Goal: Information Seeking & Learning: Learn about a topic

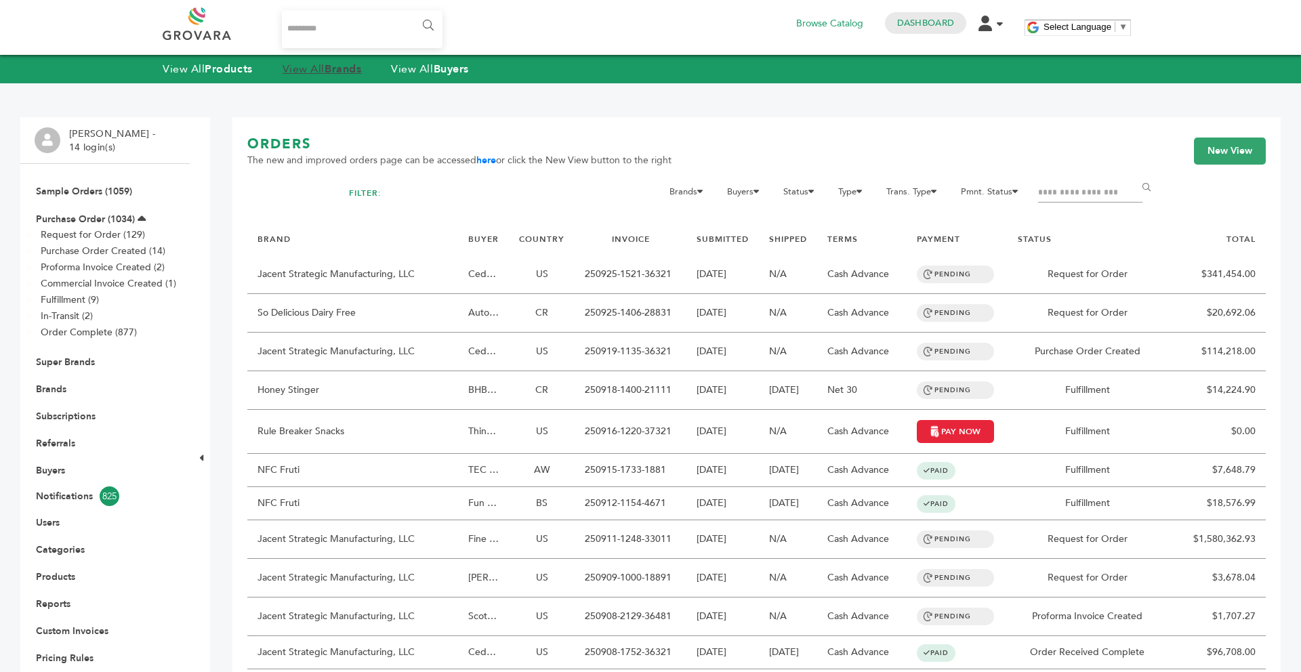
click at [350, 69] on strong "Brands" at bounding box center [343, 69] width 37 height 15
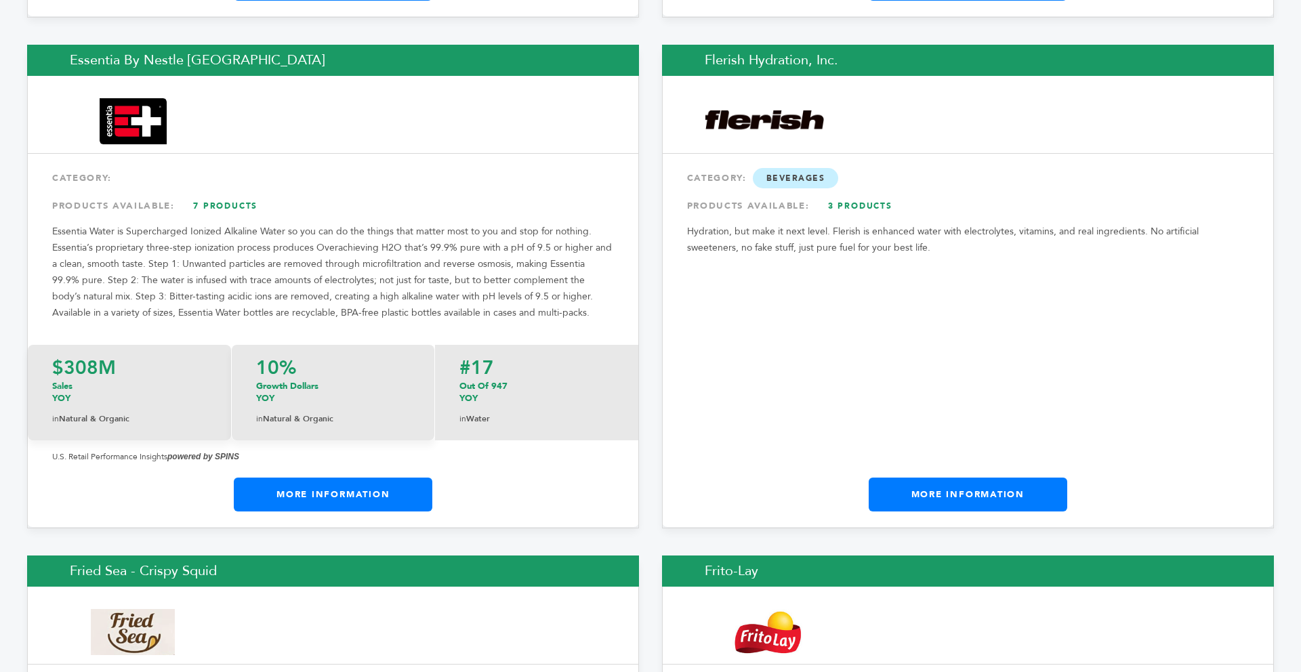
scroll to position [7276, 0]
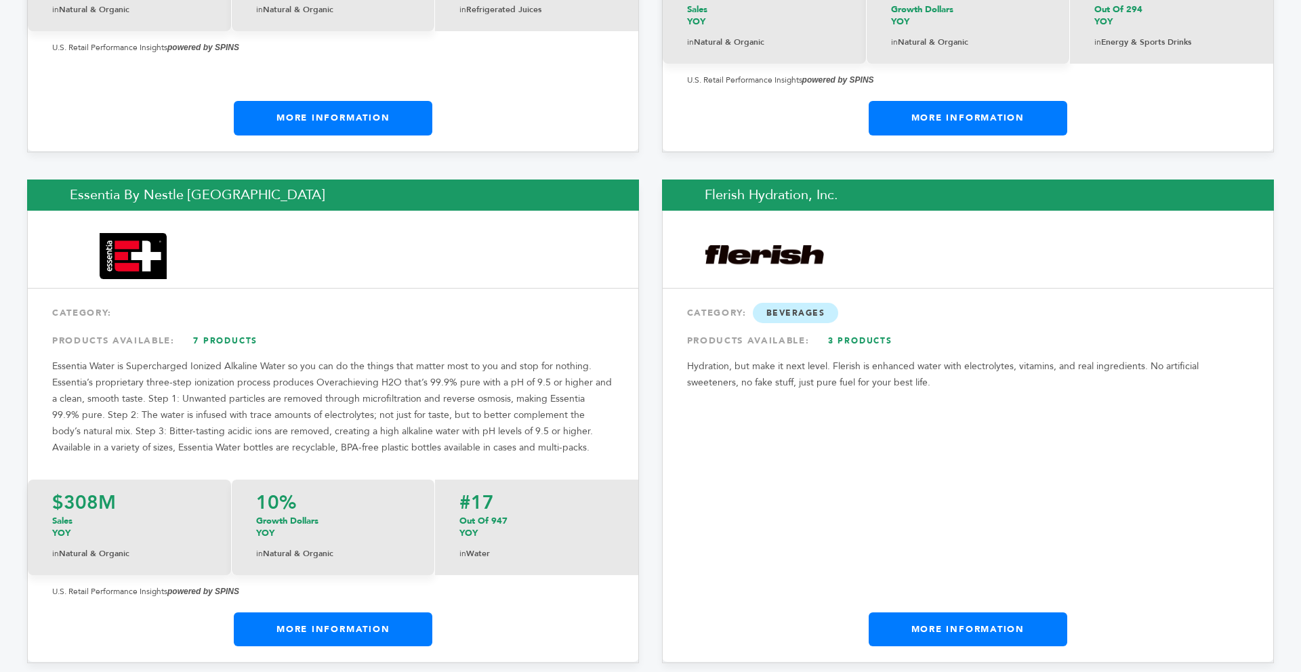
click at [894, 612] on link "More Information" at bounding box center [968, 629] width 199 height 34
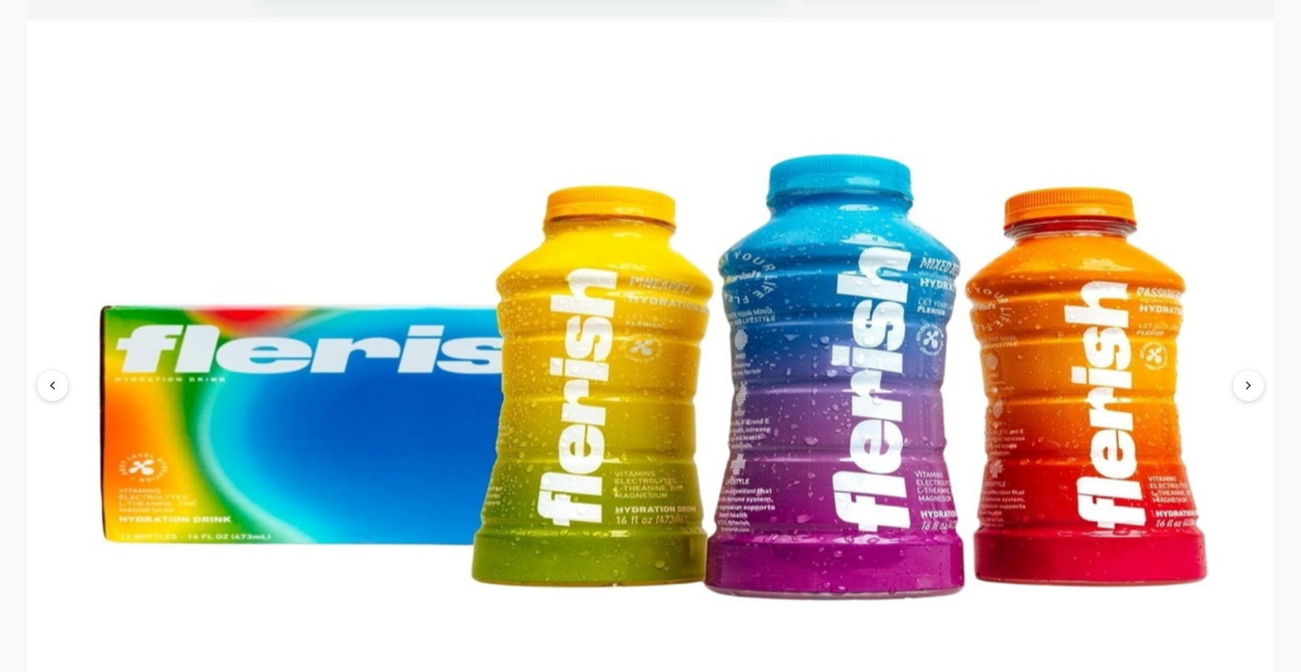
scroll to position [1274, 0]
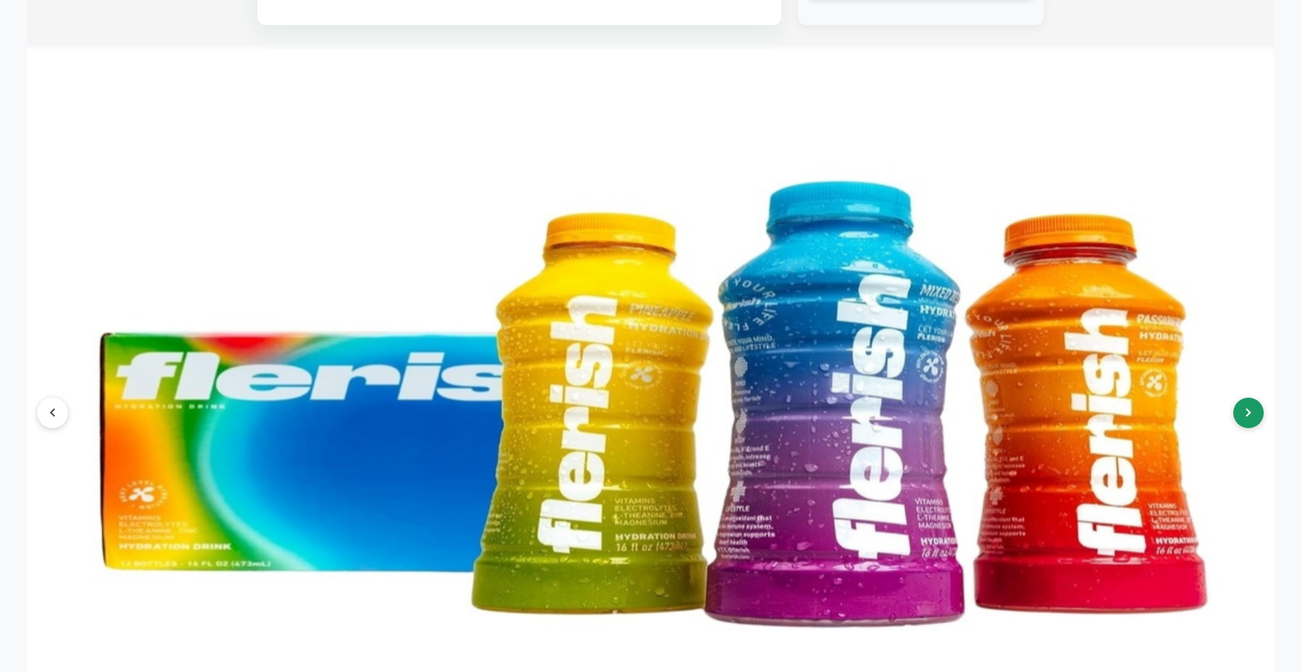
click at [1247, 403] on button at bounding box center [1248, 413] width 30 height 30
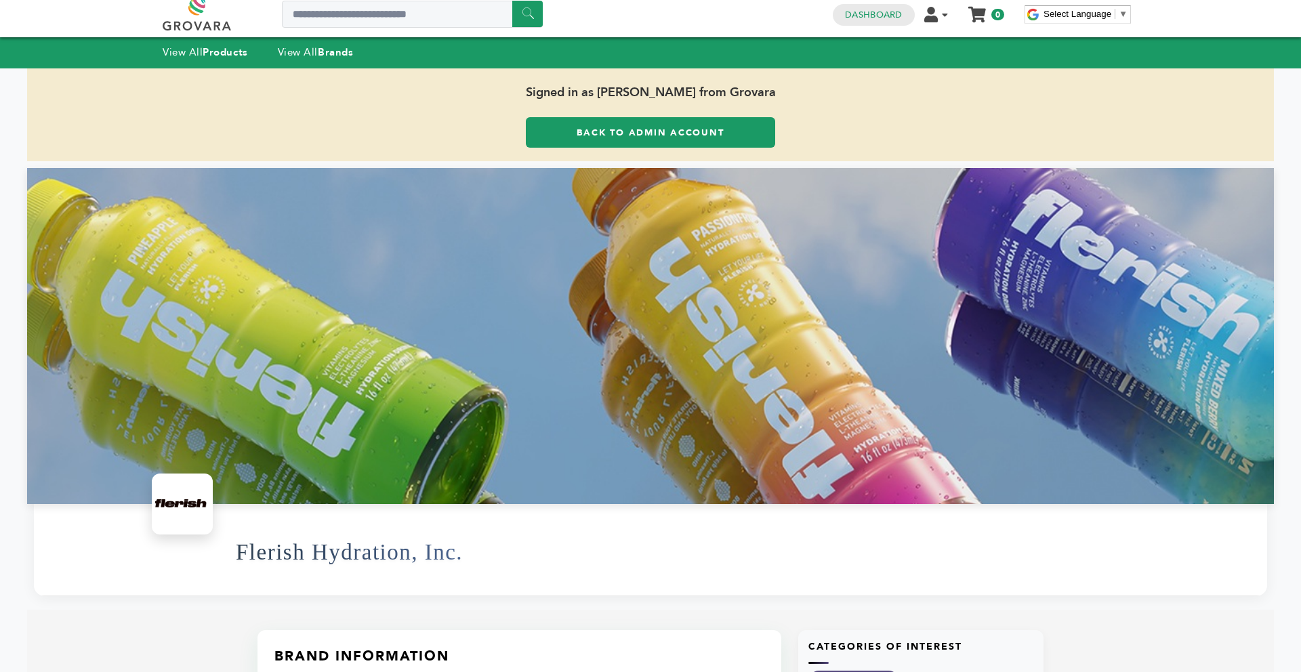
scroll to position [0, 0]
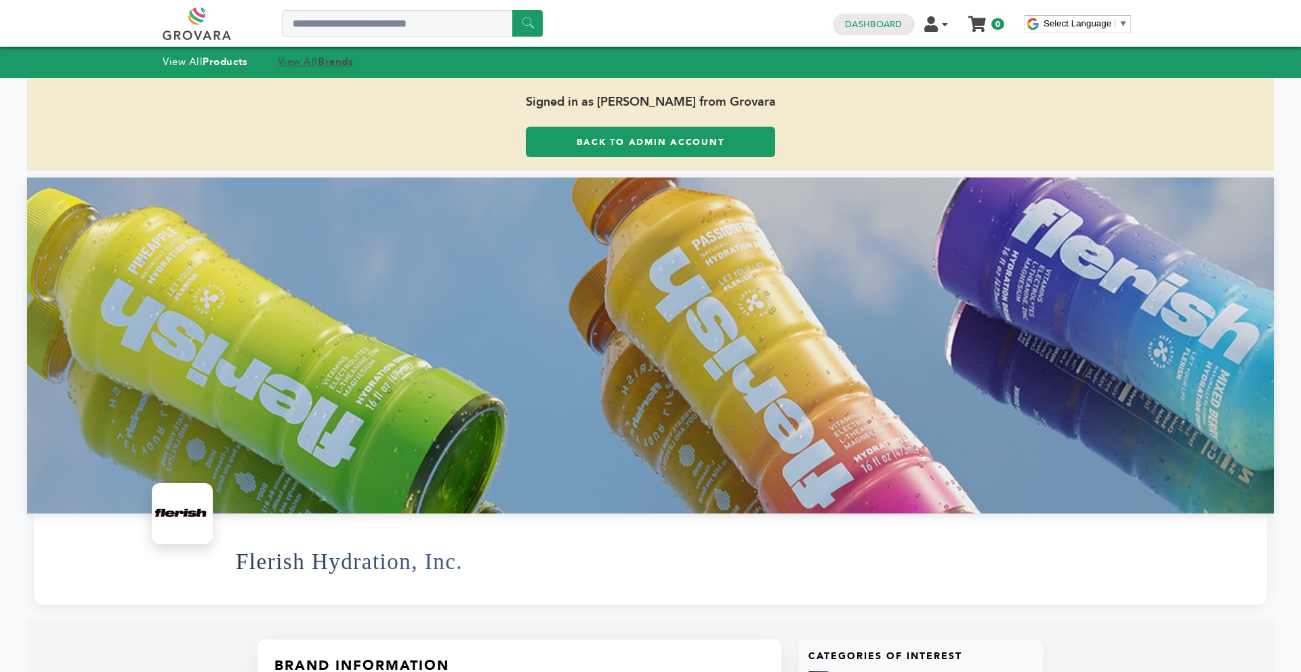
click at [346, 66] on strong "Brands" at bounding box center [335, 62] width 35 height 14
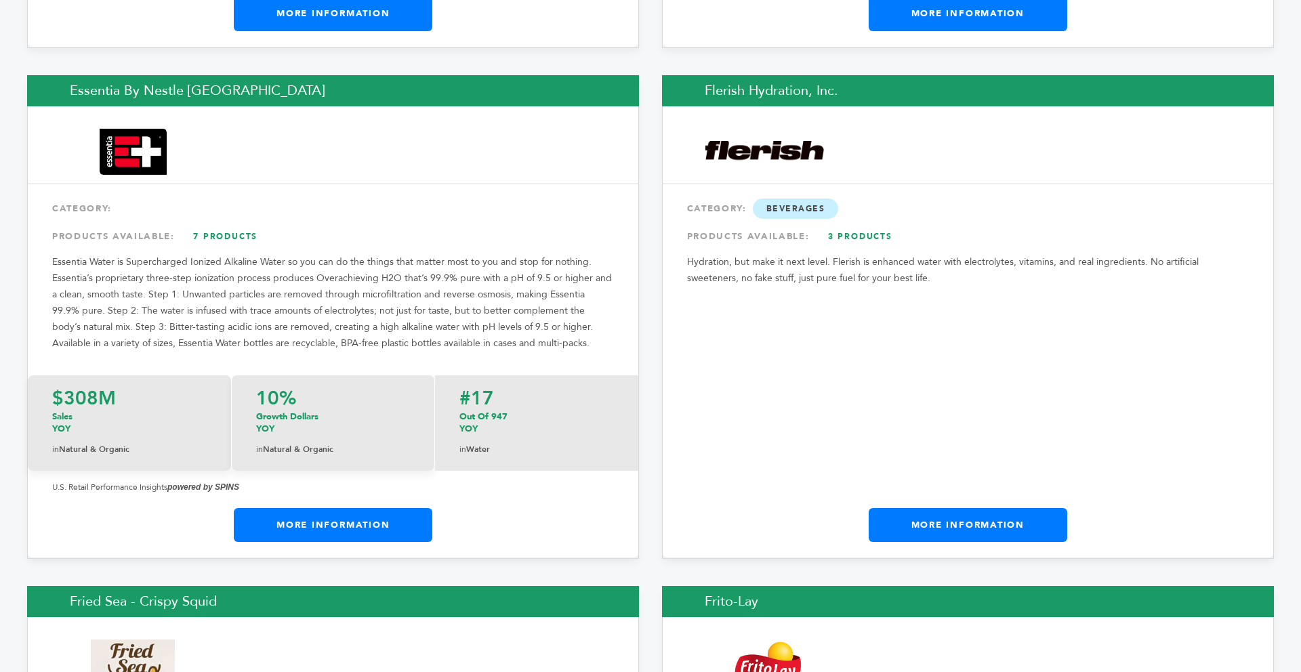
scroll to position [7406, 0]
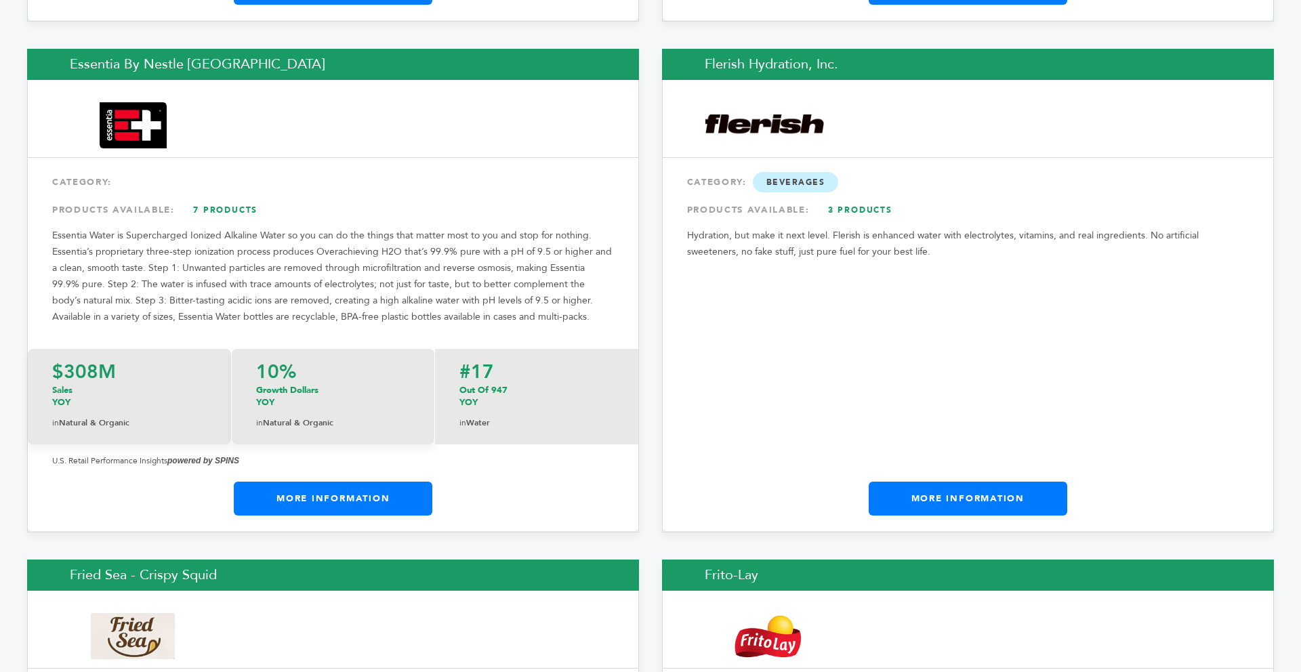
drag, startPoint x: 1300, startPoint y: 58, endPoint x: 1296, endPoint y: 255, distance: 197.2
click at [377, 482] on link "More Information" at bounding box center [333, 499] width 199 height 34
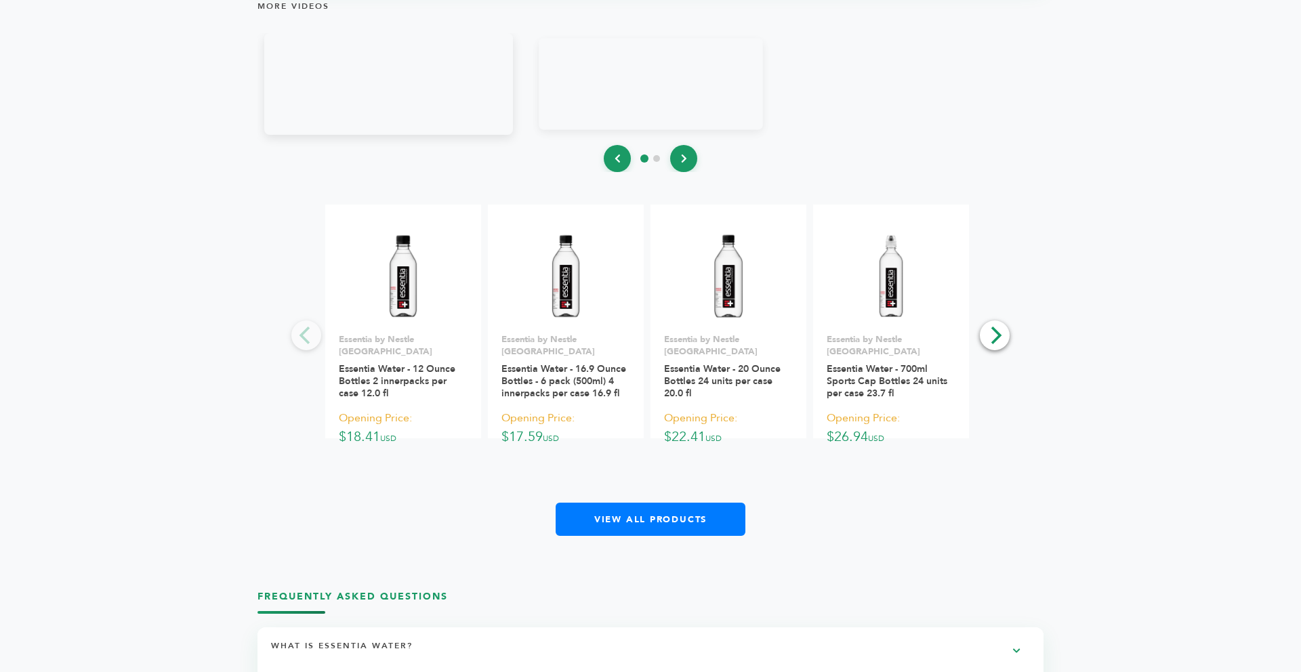
scroll to position [1951, 0]
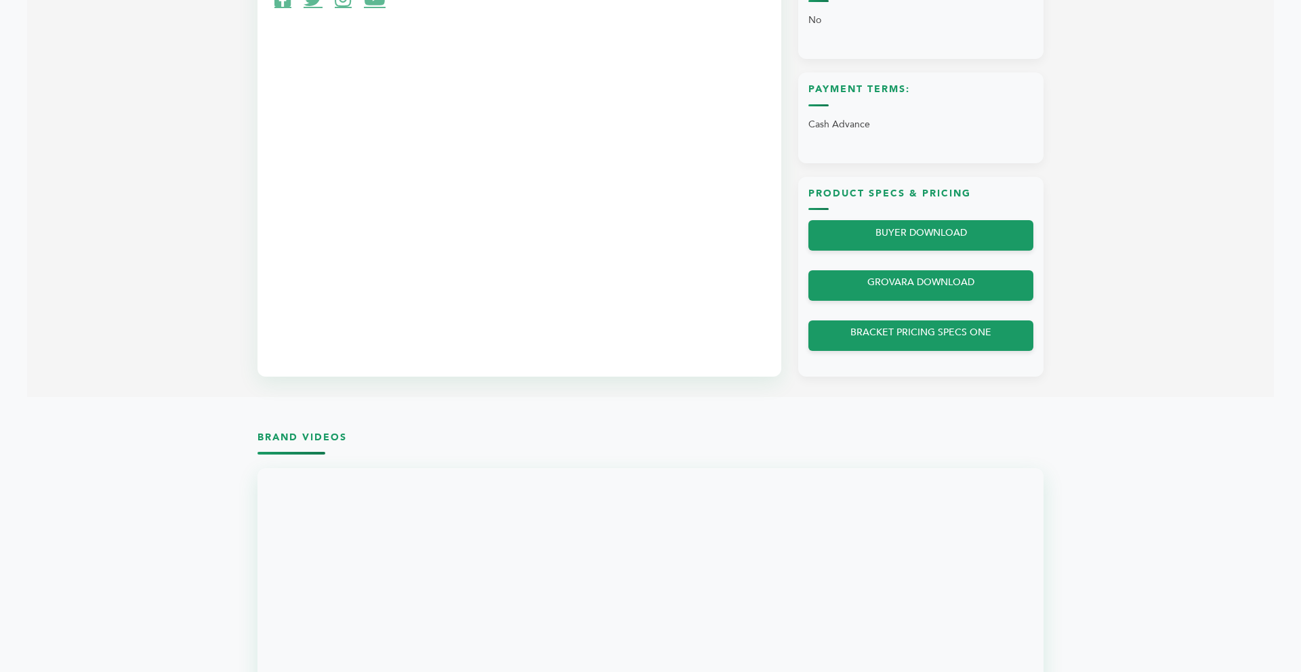
drag, startPoint x: 1300, startPoint y: 440, endPoint x: 1298, endPoint y: 246, distance: 194.5
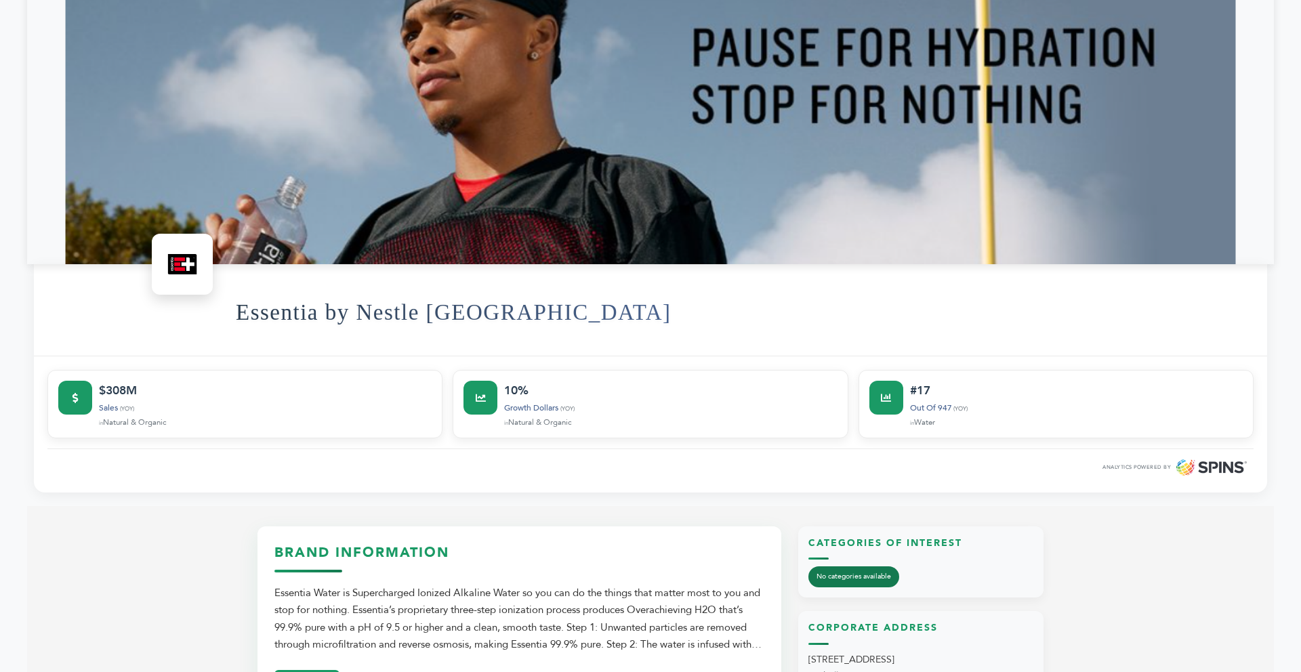
drag, startPoint x: 1300, startPoint y: 304, endPoint x: 1300, endPoint y: 127, distance: 177.5
click at [1300, 127] on html "****** 0 0 Dashboard Edit Account Order Management Sign Out My Cart Your cart i…" at bounding box center [650, 87] width 1301 height 672
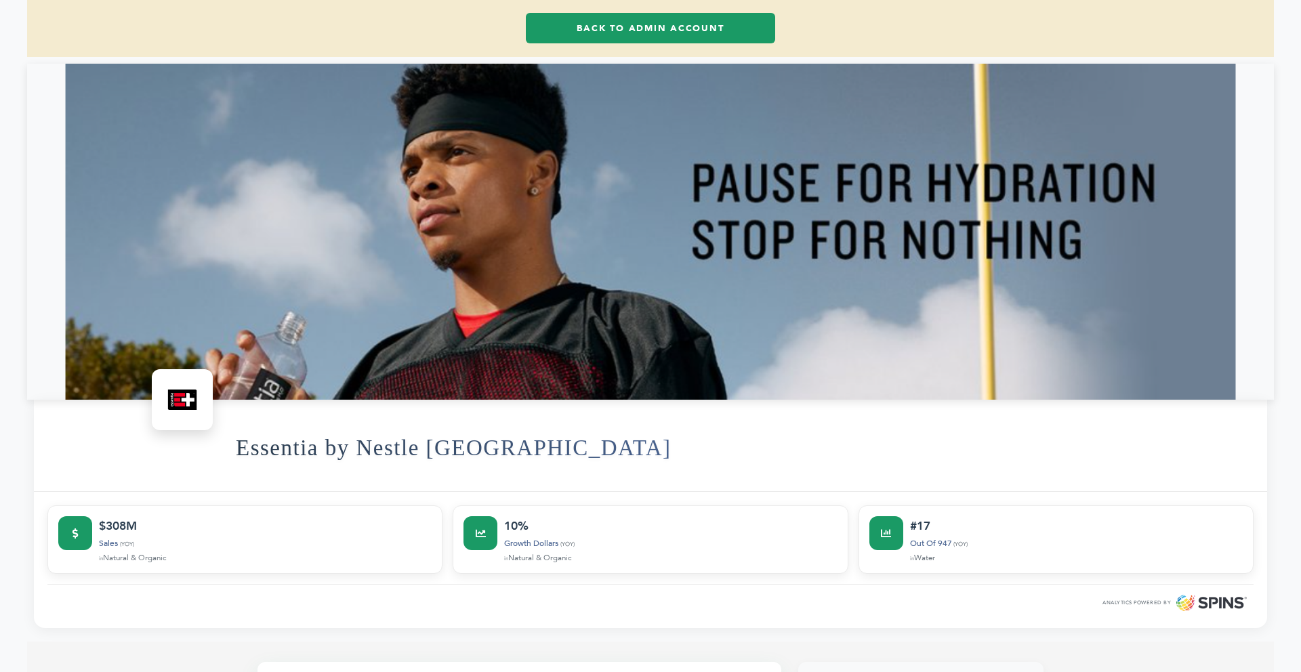
scroll to position [0, 0]
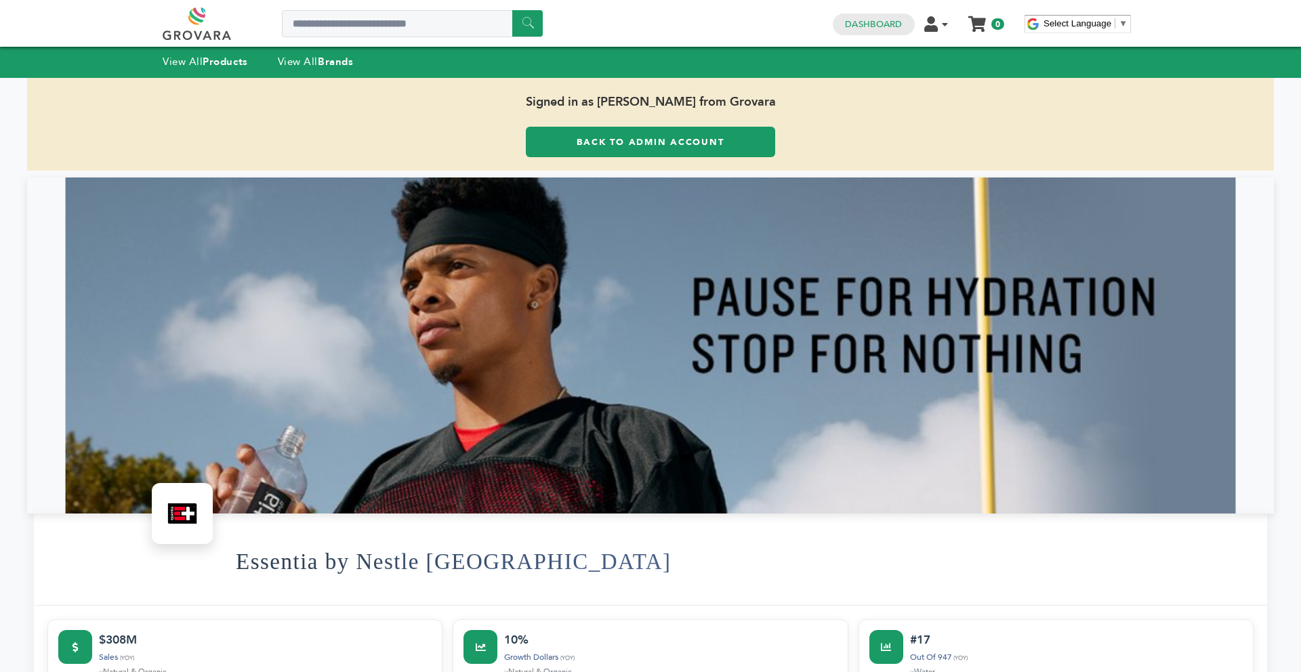
drag, startPoint x: 1300, startPoint y: 146, endPoint x: 1295, endPoint y: 44, distance: 101.8
click at [1295, 44] on html "****** 0 0 Dashboard Edit Account Order Management Sign Out My Cart Your cart i…" at bounding box center [650, 336] width 1301 height 672
click at [780, 153] on div "Signed in as Max Stein from Grovara Back to Admin Account" at bounding box center [650, 124] width 1247 height 93
click at [339, 64] on strong "Brands" at bounding box center [335, 62] width 35 height 14
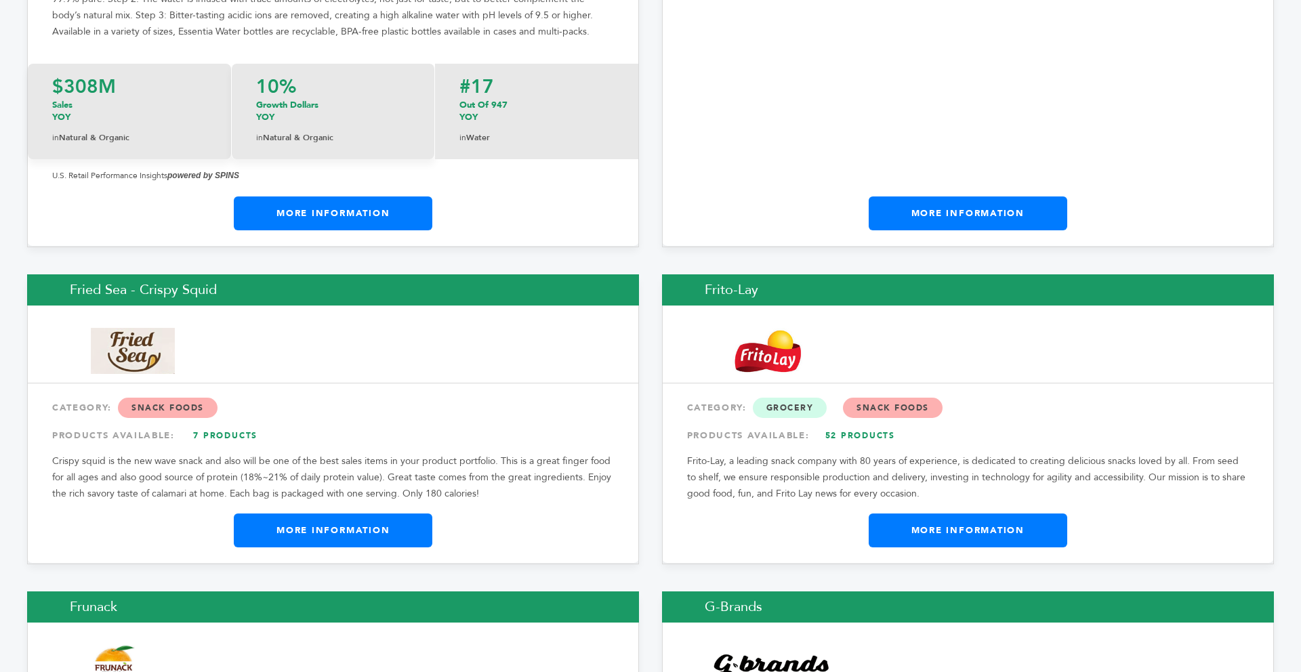
scroll to position [7669, 0]
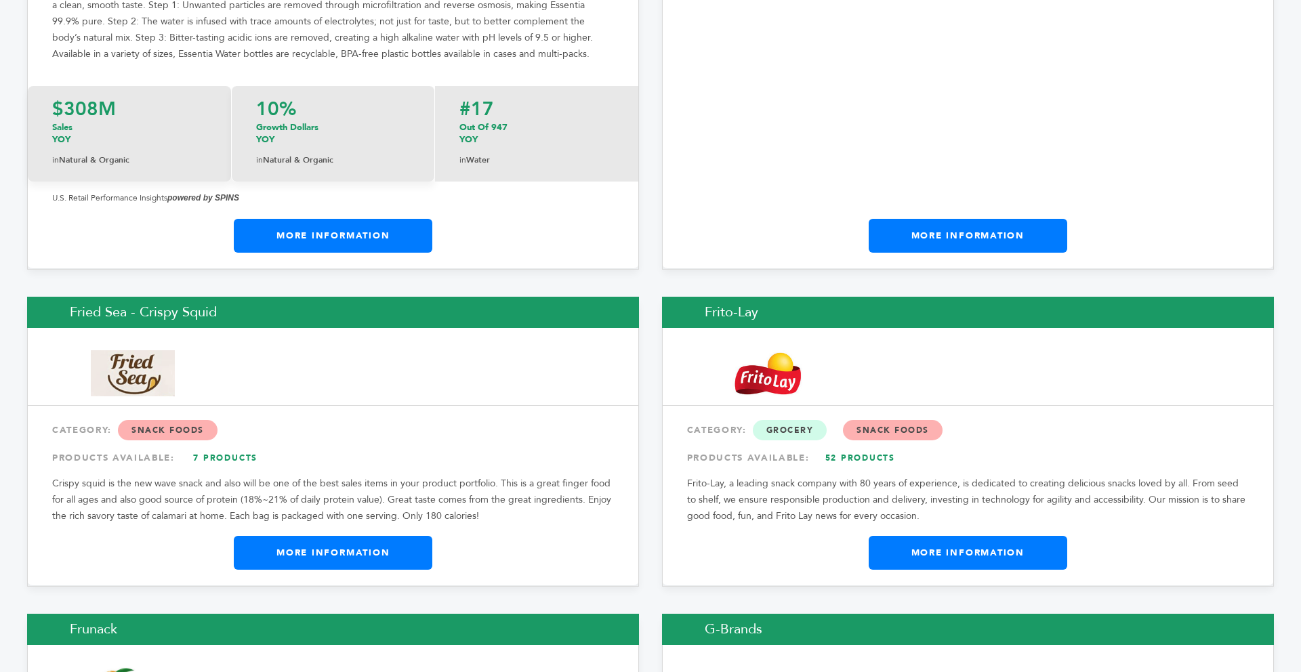
click at [301, 536] on link "More Information" at bounding box center [333, 553] width 199 height 34
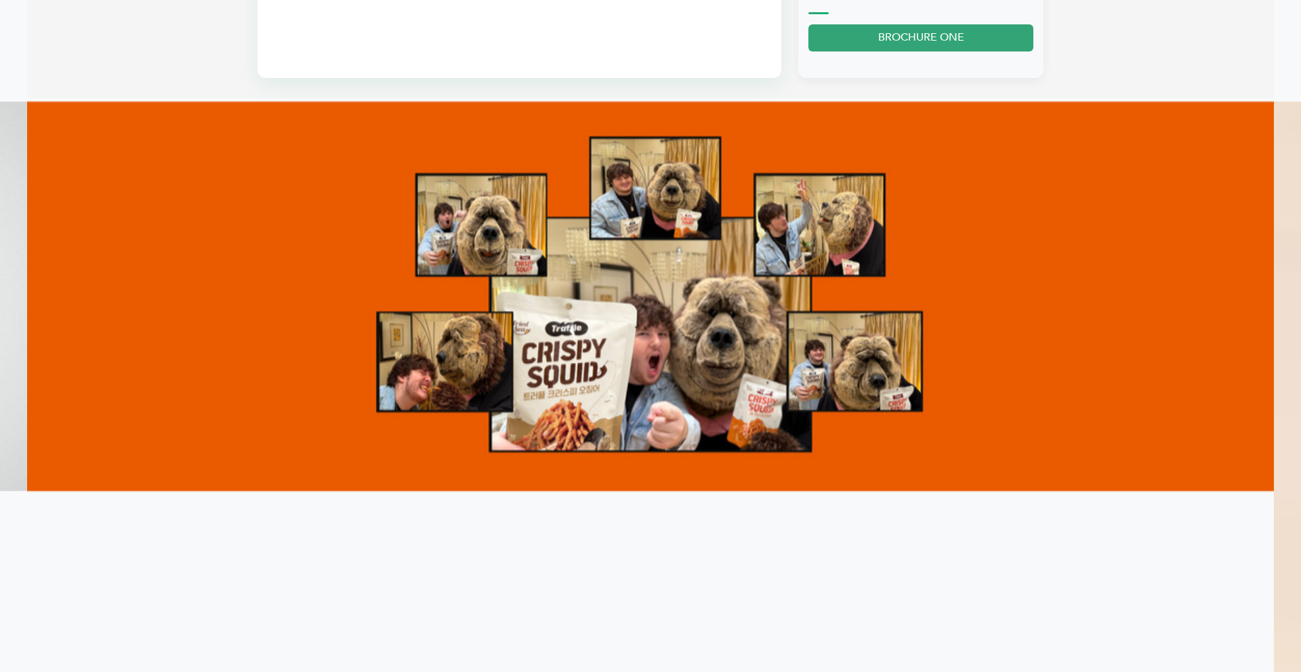
scroll to position [1247, 0]
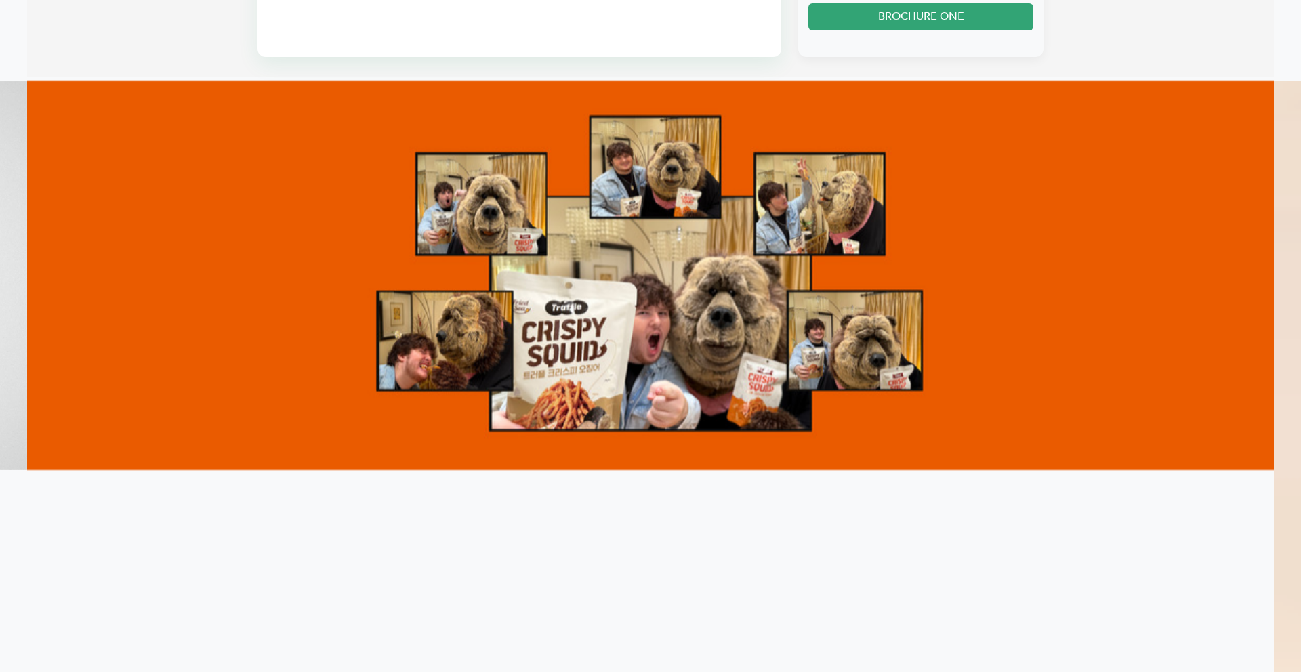
click at [1272, 272] on img at bounding box center [650, 276] width 1247 height 390
click at [1247, 266] on img at bounding box center [650, 276] width 1247 height 390
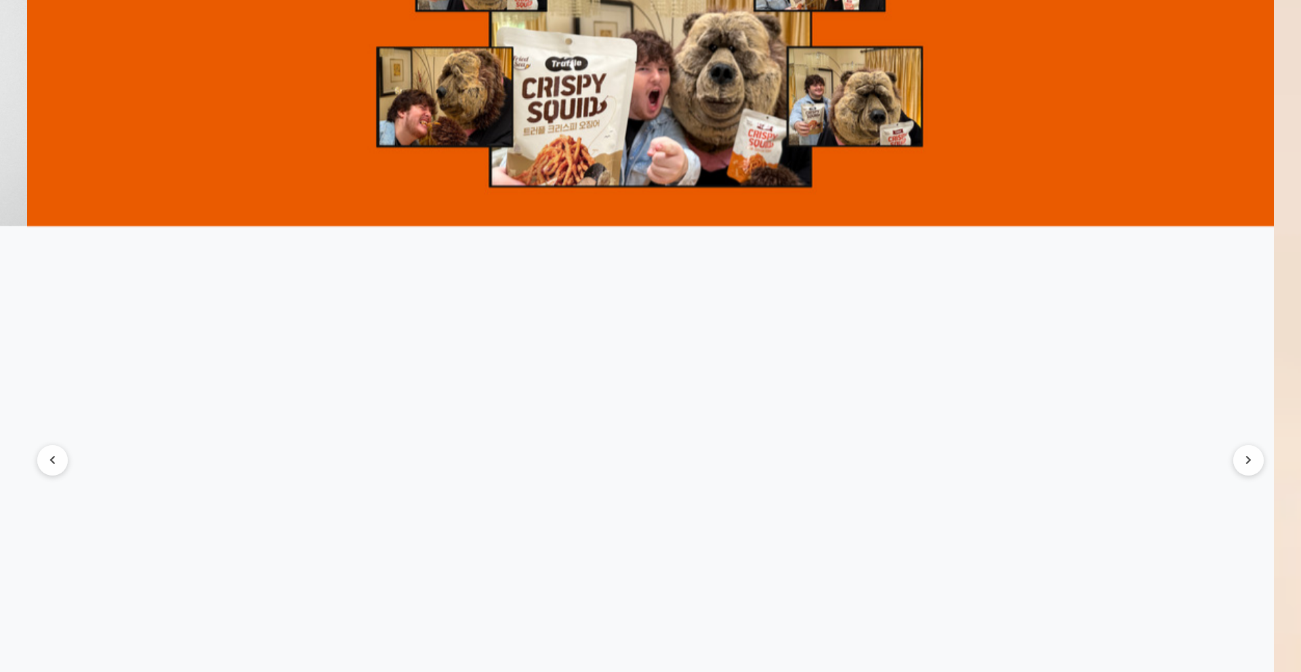
scroll to position [1518, 0]
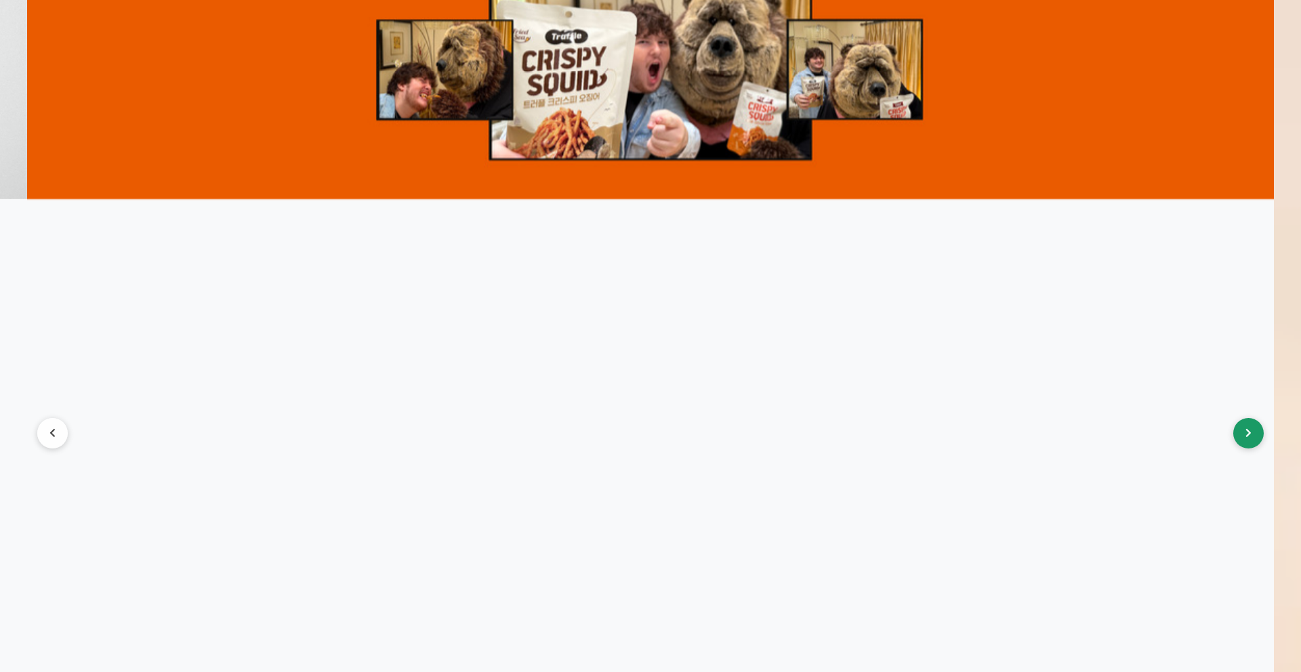
click at [1238, 429] on button at bounding box center [1248, 433] width 30 height 30
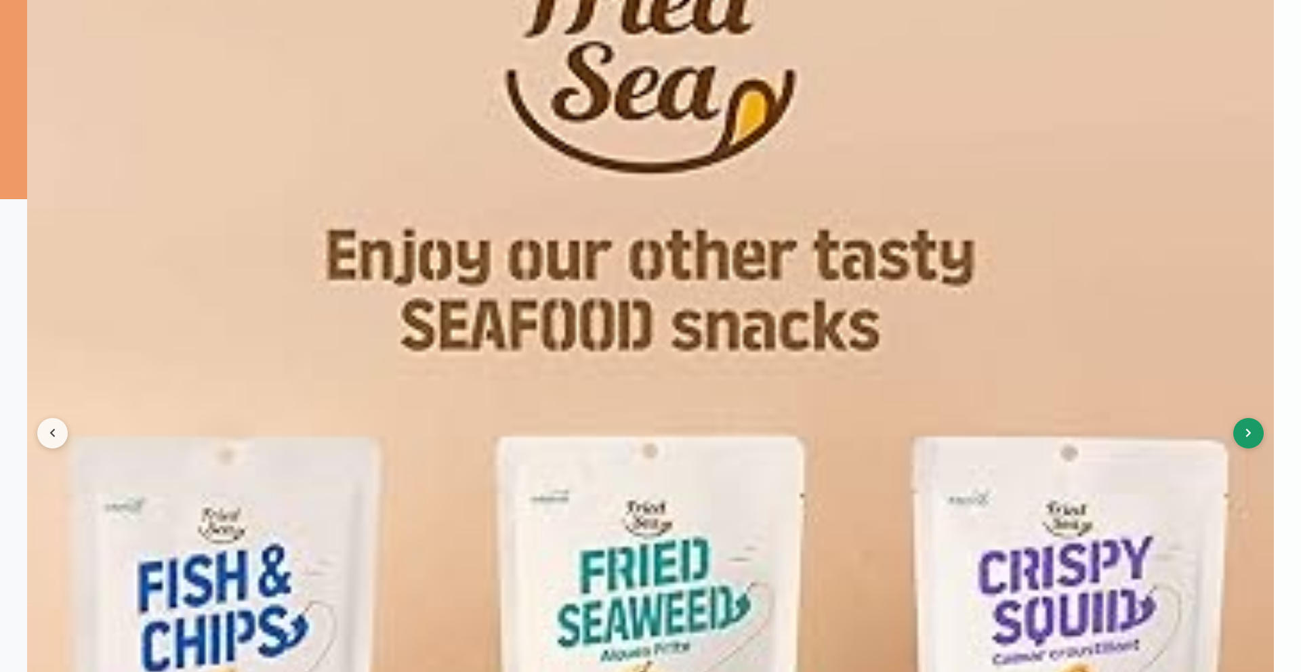
scroll to position [1545, 0]
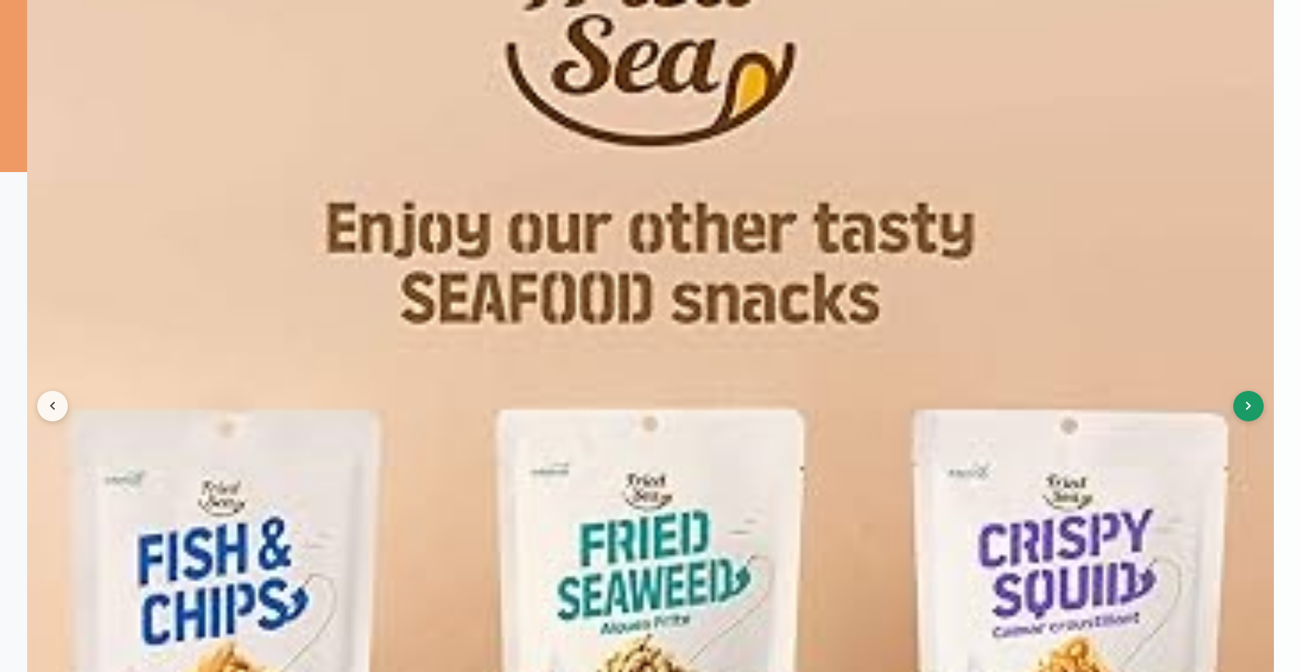
click at [1249, 398] on button at bounding box center [1248, 406] width 30 height 30
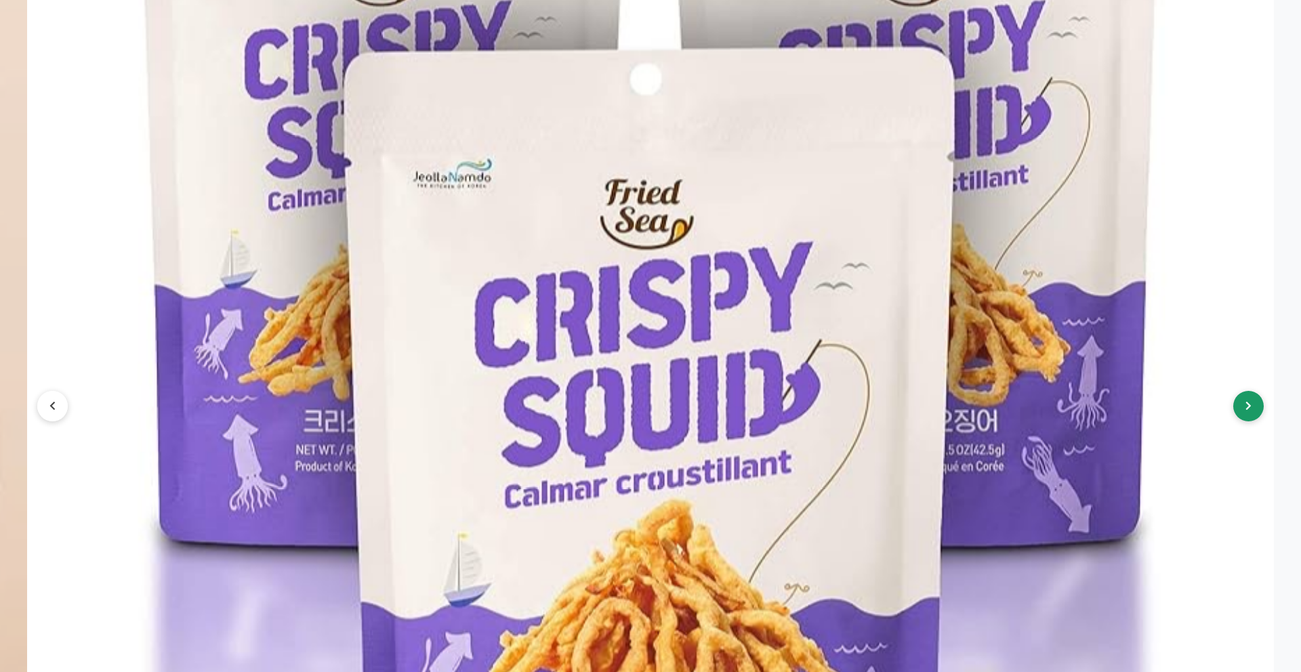
click at [1249, 398] on button at bounding box center [1248, 406] width 30 height 30
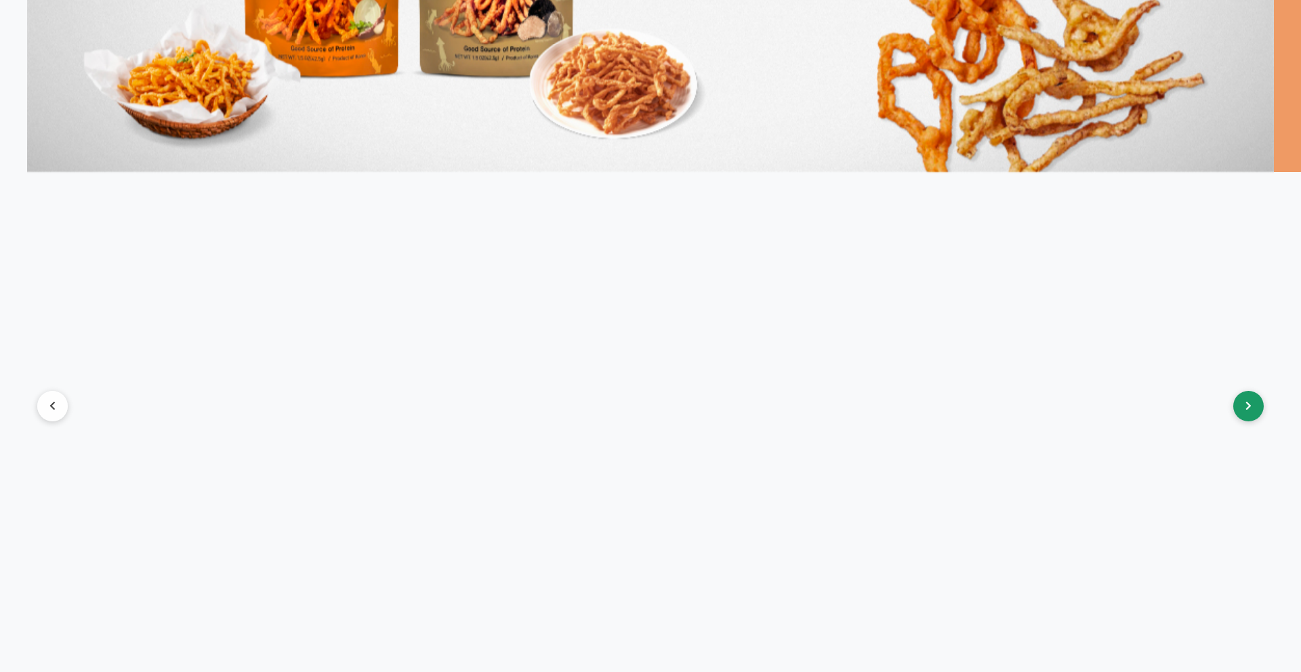
click at [1249, 398] on button at bounding box center [1248, 406] width 30 height 30
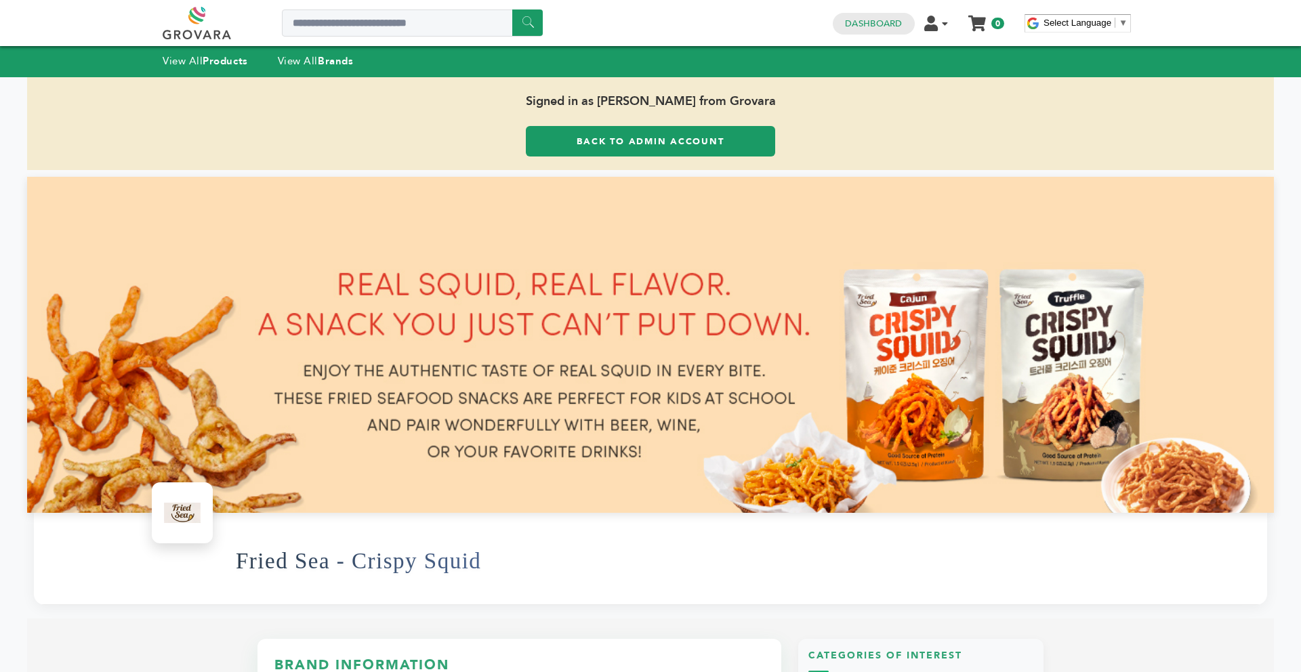
scroll to position [0, 0]
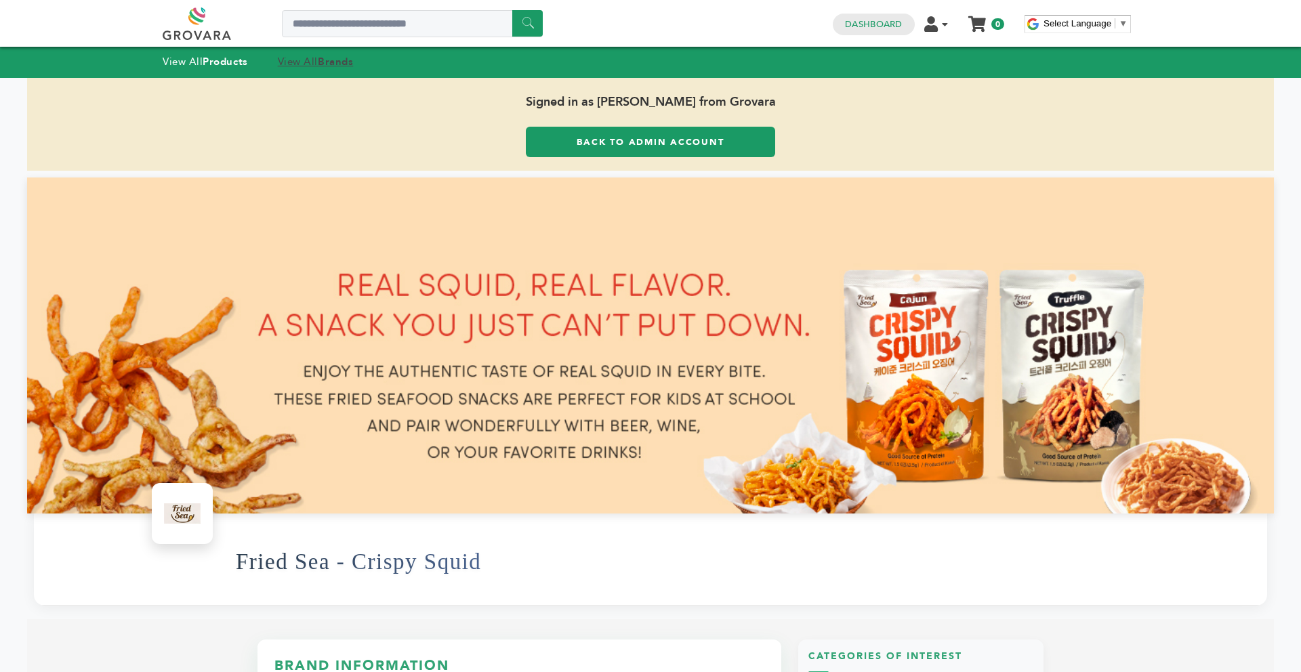
click at [341, 56] on strong "Brands" at bounding box center [335, 62] width 35 height 14
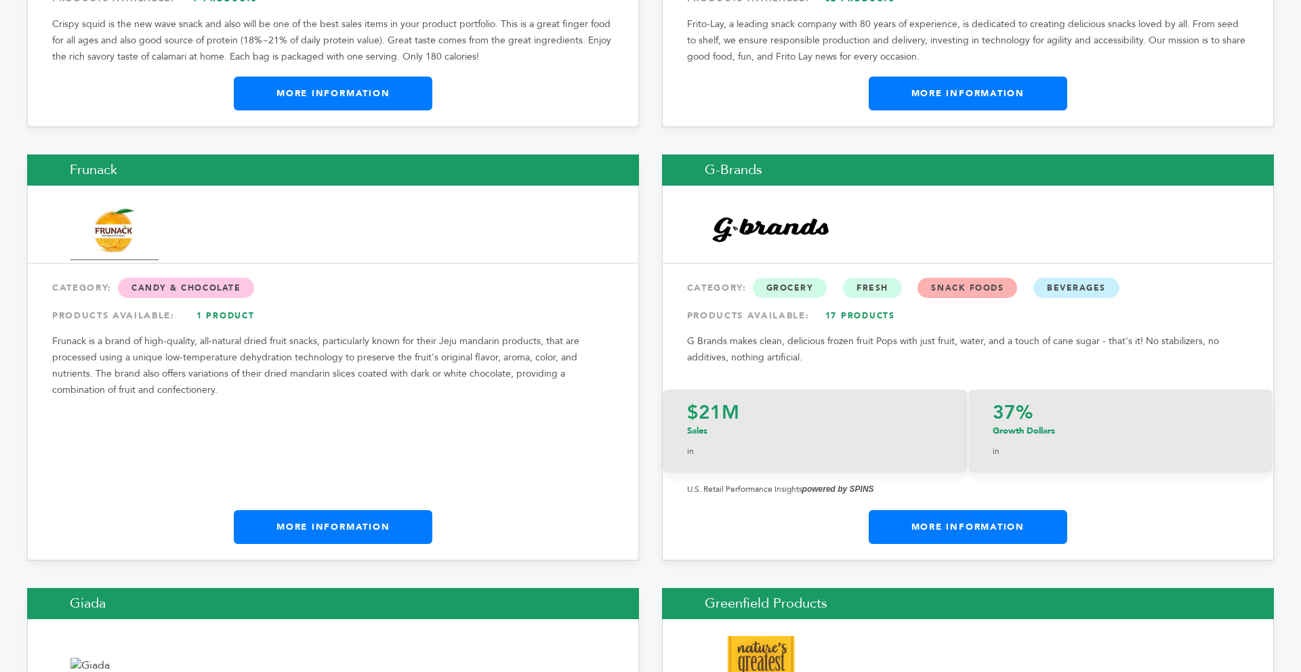
scroll to position [8344, 0]
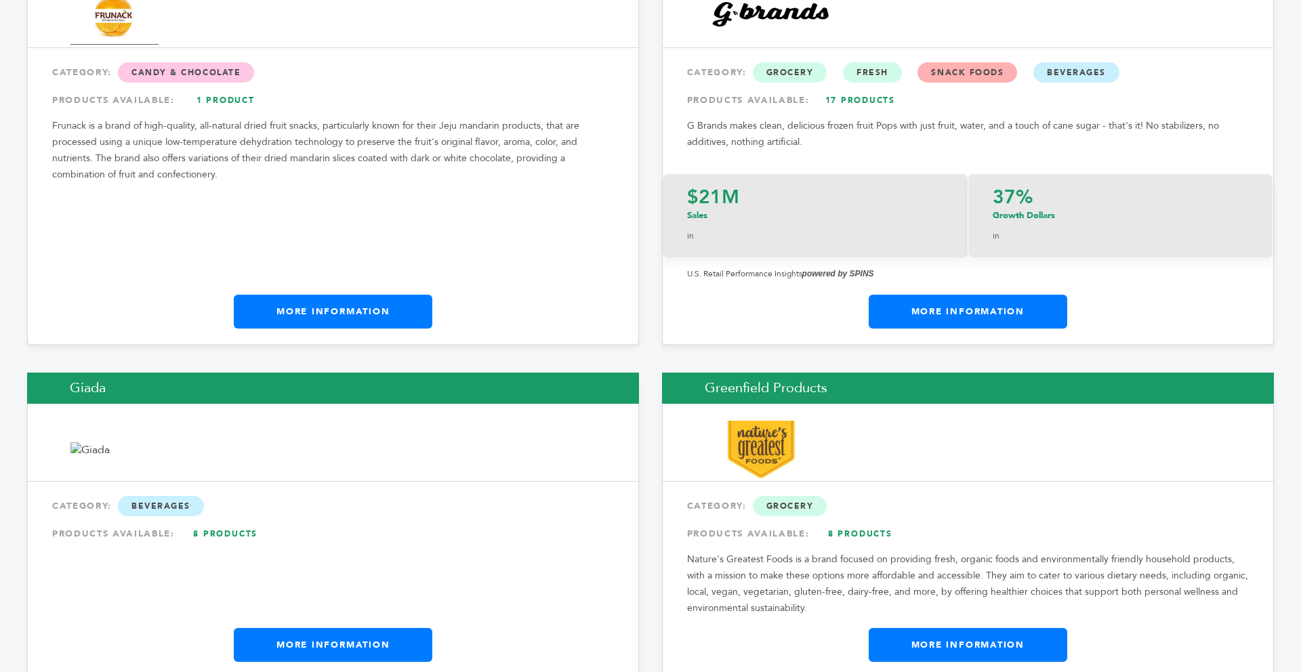
click at [334, 295] on link "More Information" at bounding box center [333, 312] width 199 height 34
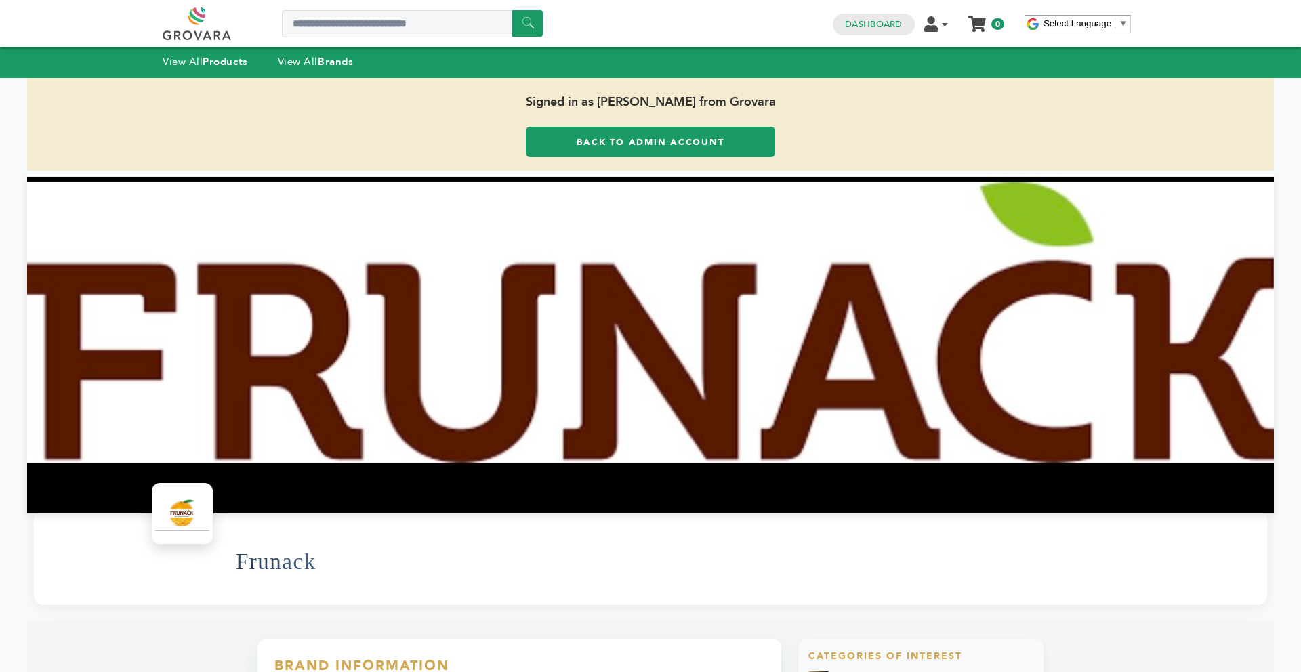
click at [591, 153] on link "Back to Admin Account" at bounding box center [650, 142] width 249 height 30
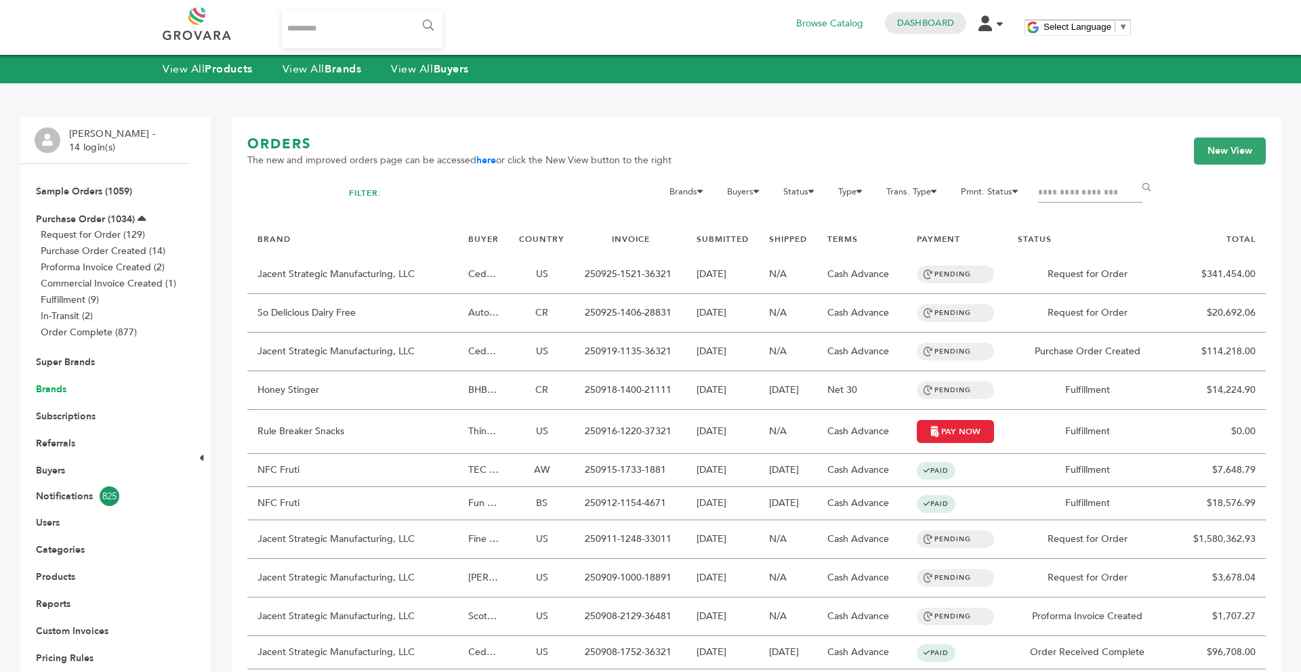
click at [56, 391] on link "Brands" at bounding box center [51, 389] width 30 height 13
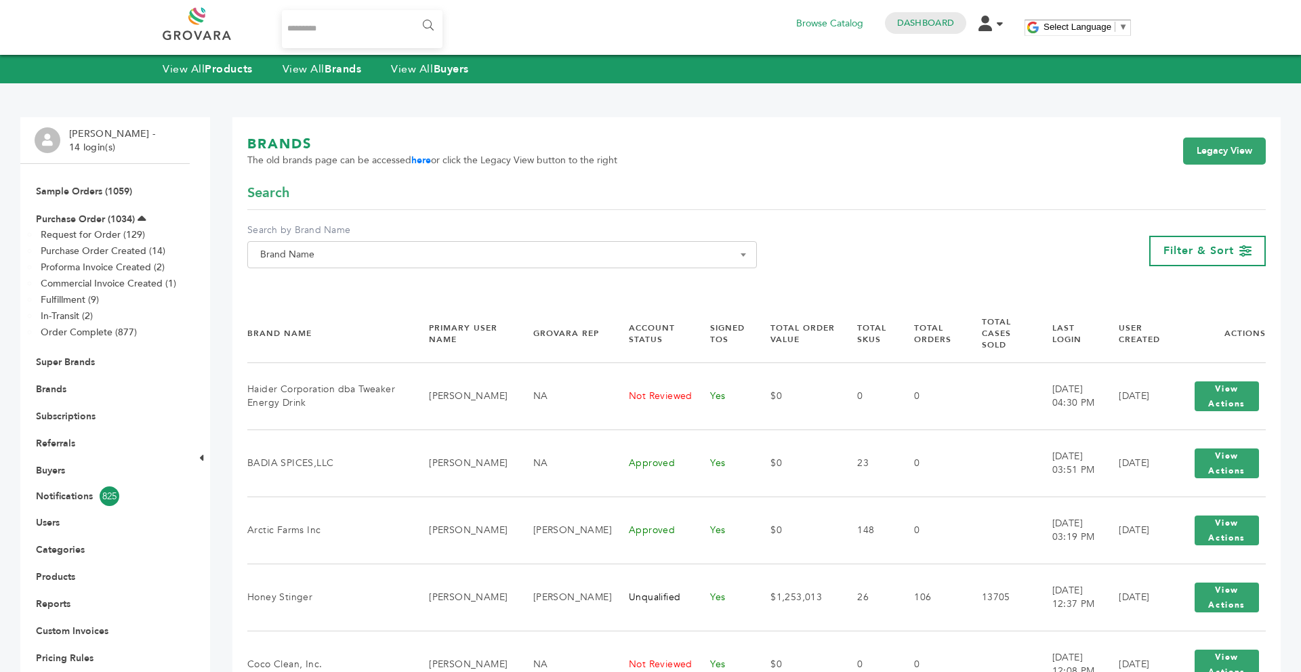
click at [337, 260] on span "Brand Name" at bounding box center [502, 254] width 495 height 19
click at [320, 277] on input "Search" at bounding box center [502, 279] width 503 height 17
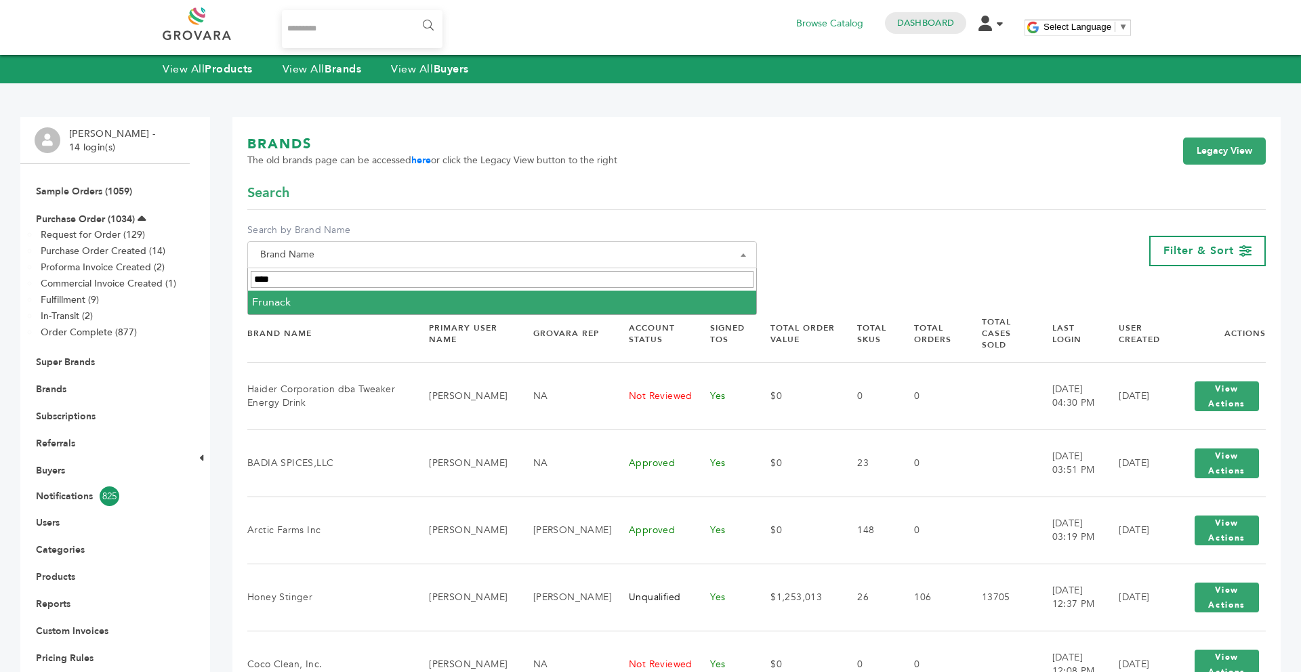
type input "****"
select select "*******"
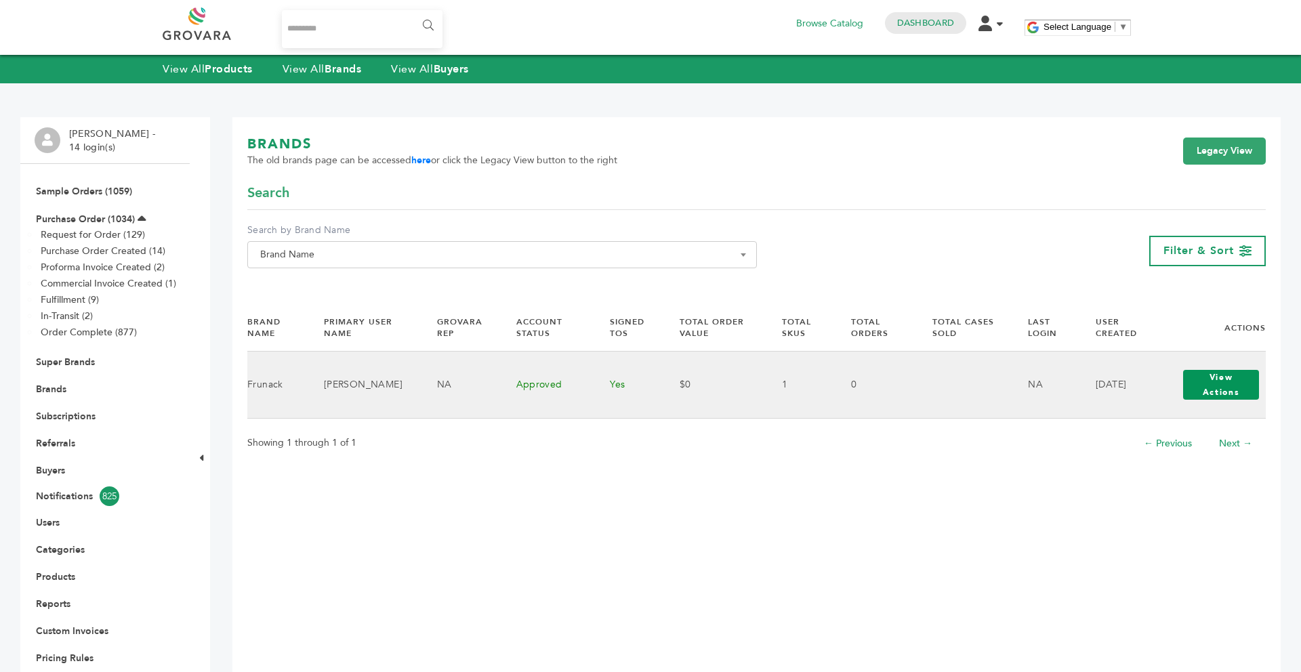
click at [1194, 394] on button "View Actions" at bounding box center [1221, 385] width 76 height 30
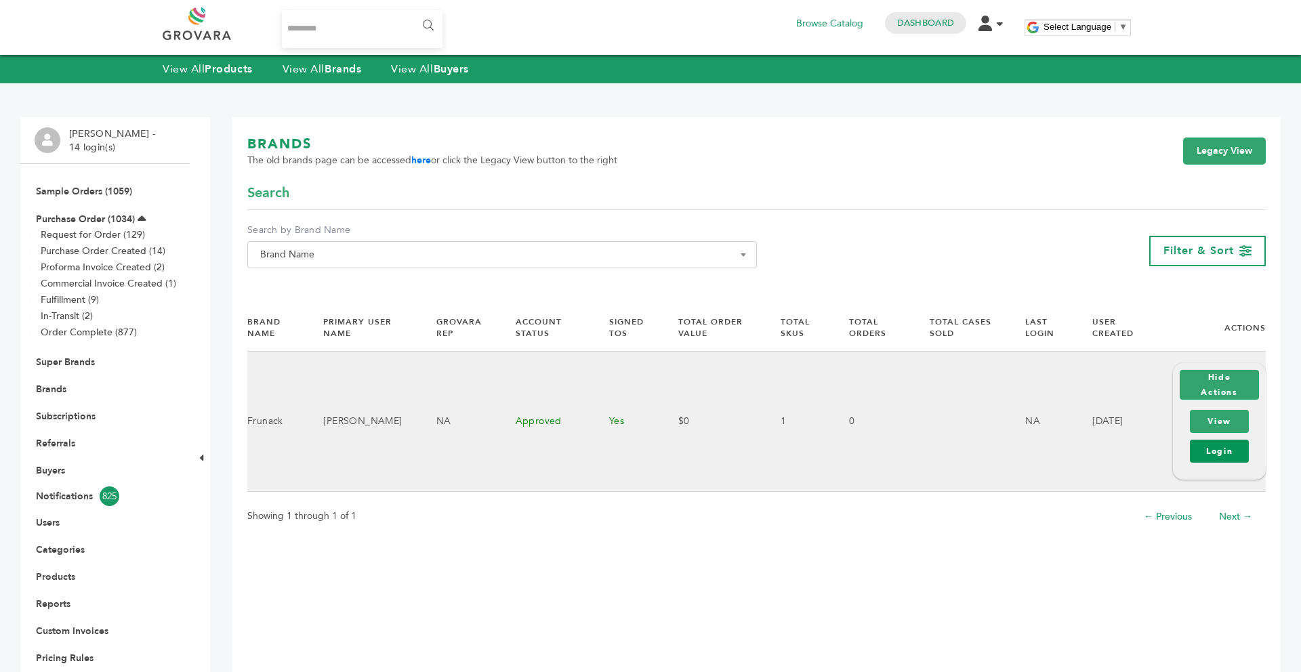
click at [1224, 455] on link "Login" at bounding box center [1219, 451] width 59 height 23
